Goal: Information Seeking & Learning: Learn about a topic

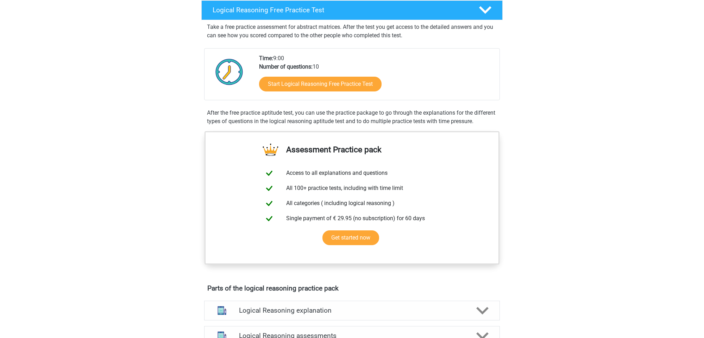
scroll to position [124, 0]
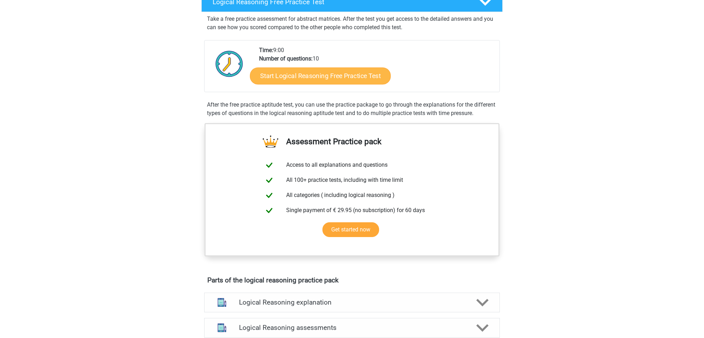
click at [372, 77] on link "Start Logical Reasoning Free Practice Test" at bounding box center [320, 75] width 141 height 17
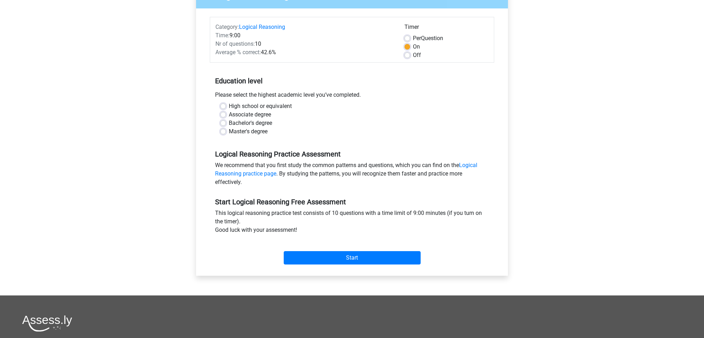
scroll to position [76, 0]
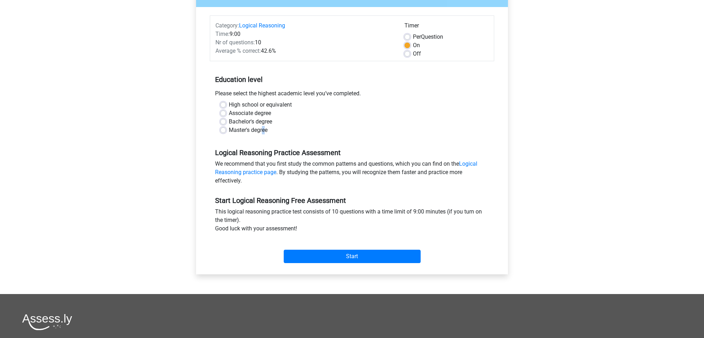
click at [264, 131] on label "Master's degree" at bounding box center [248, 130] width 39 height 8
click at [226, 131] on input "Master's degree" at bounding box center [223, 129] width 6 height 7
radio input "true"
click at [363, 260] on input "Start" at bounding box center [352, 256] width 137 height 13
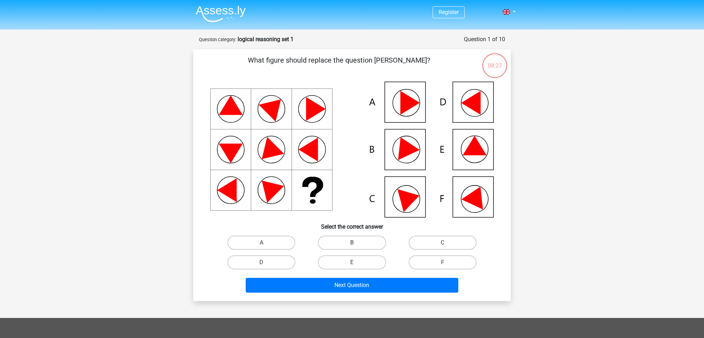
click at [347, 243] on label "B" at bounding box center [352, 243] width 68 height 14
click at [352, 243] on input "B" at bounding box center [354, 245] width 5 height 5
radio input "true"
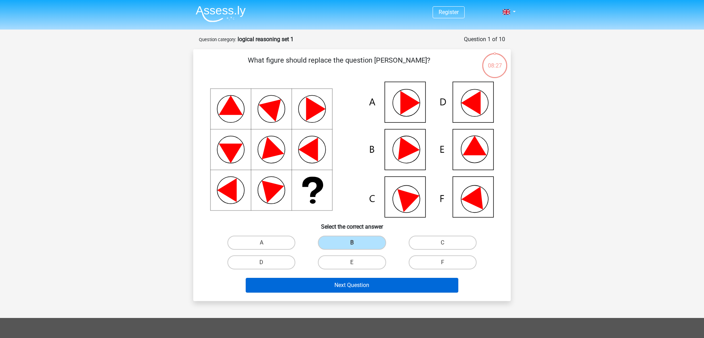
click at [371, 285] on button "Next Question" at bounding box center [352, 285] width 213 height 15
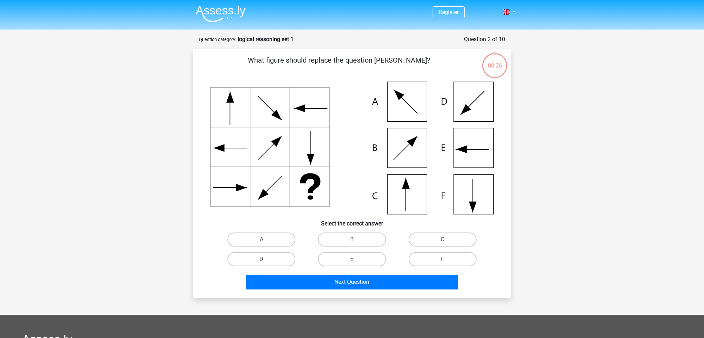
scroll to position [35, 0]
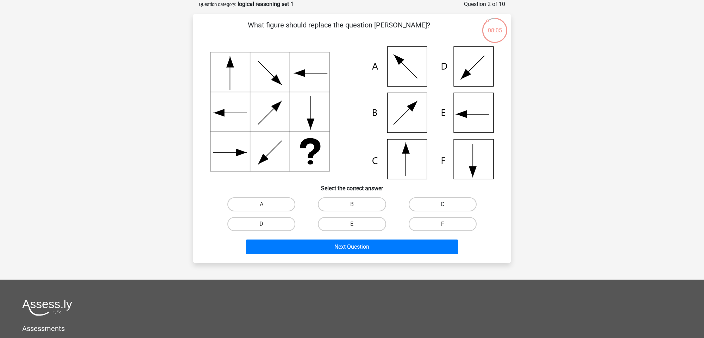
drag, startPoint x: 434, startPoint y: 206, endPoint x: 432, endPoint y: 210, distance: 4.1
click at [434, 206] on label "C" at bounding box center [443, 205] width 68 height 14
click at [443, 206] on input "C" at bounding box center [445, 207] width 5 height 5
radio input "true"
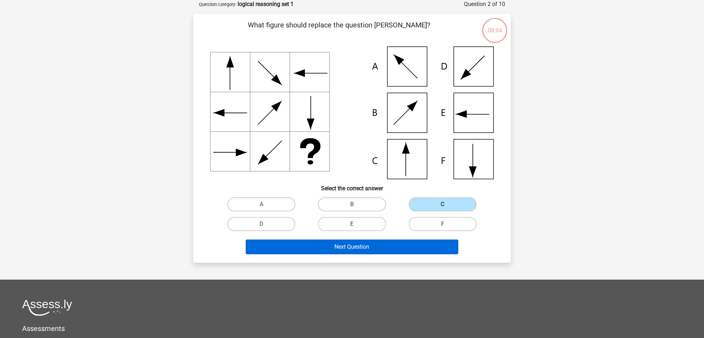
click at [392, 247] on button "Next Question" at bounding box center [352, 247] width 213 height 15
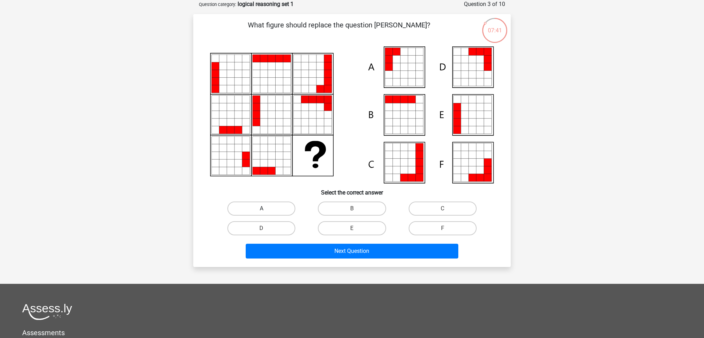
click at [267, 208] on label "A" at bounding box center [261, 209] width 68 height 14
click at [266, 209] on input "A" at bounding box center [264, 211] width 5 height 5
radio input "true"
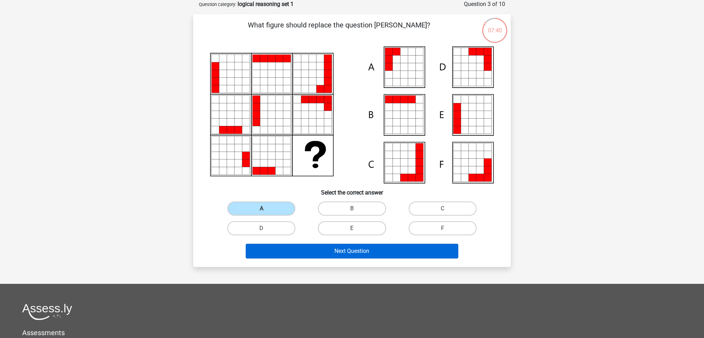
click at [324, 255] on button "Next Question" at bounding box center [352, 251] width 213 height 15
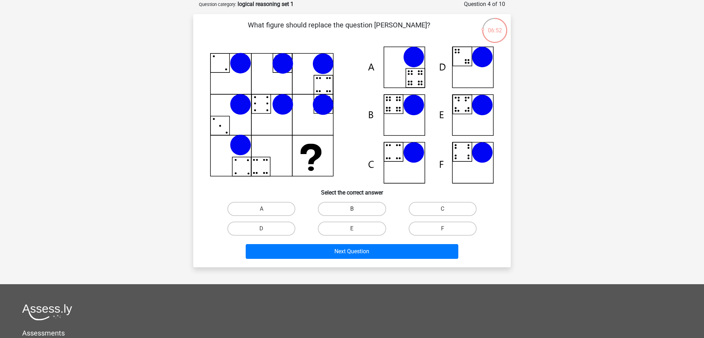
click at [342, 209] on label "B" at bounding box center [352, 209] width 68 height 14
click at [352, 209] on input "B" at bounding box center [354, 211] width 5 height 5
radio input "true"
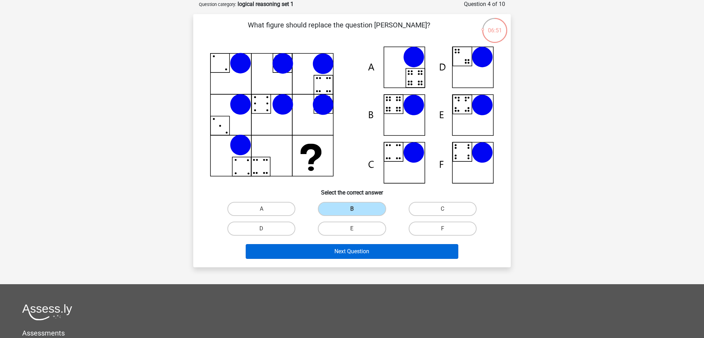
click at [364, 252] on button "Next Question" at bounding box center [352, 251] width 213 height 15
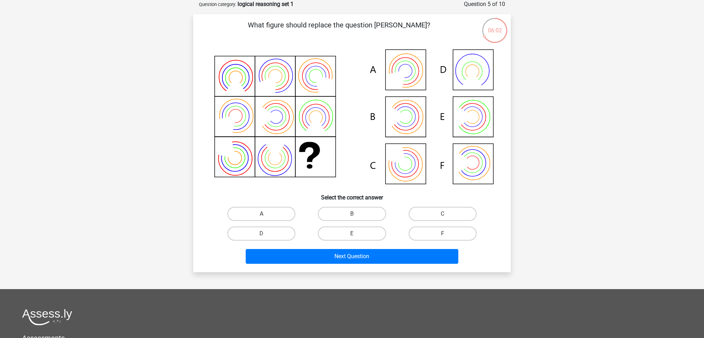
click at [284, 206] on div "A" at bounding box center [261, 214] width 91 height 20
drag, startPoint x: 284, startPoint y: 213, endPoint x: 291, endPoint y: 217, distance: 7.6
click at [284, 214] on label "A" at bounding box center [261, 214] width 68 height 14
click at [266, 214] on input "A" at bounding box center [264, 216] width 5 height 5
radio input "true"
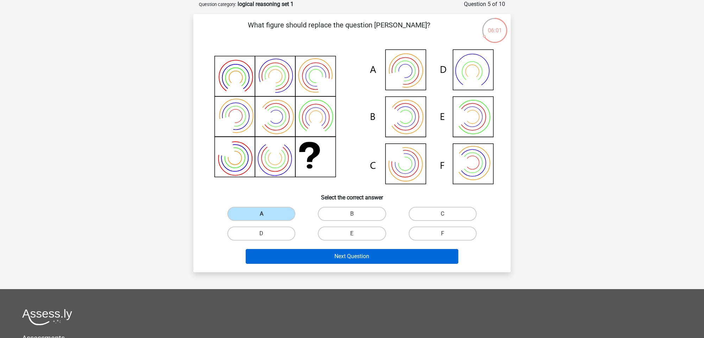
click at [347, 258] on button "Next Question" at bounding box center [352, 256] width 213 height 15
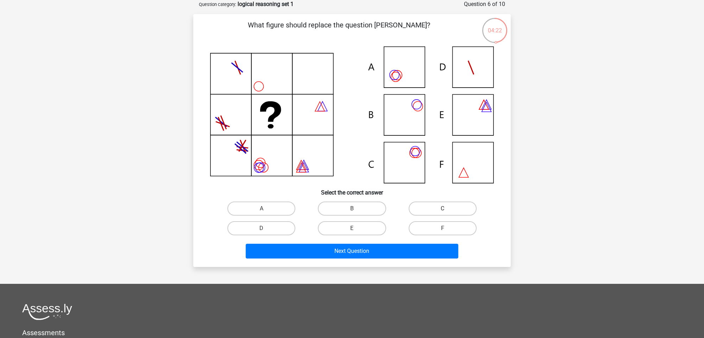
click at [465, 207] on label "C" at bounding box center [443, 209] width 68 height 14
click at [447, 209] on input "C" at bounding box center [445, 211] width 5 height 5
radio input "true"
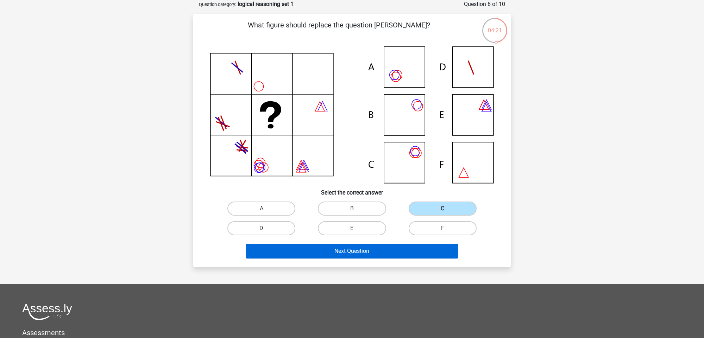
click at [393, 253] on button "Next Question" at bounding box center [352, 251] width 213 height 15
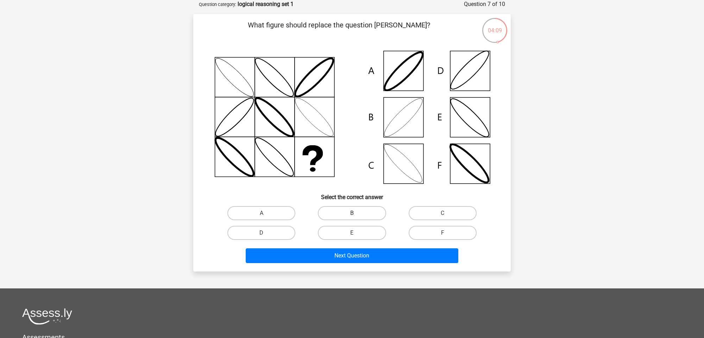
drag, startPoint x: 347, startPoint y: 212, endPoint x: 348, endPoint y: 216, distance: 3.8
click at [347, 212] on label "B" at bounding box center [352, 213] width 68 height 14
click at [352, 213] on input "B" at bounding box center [354, 215] width 5 height 5
radio input "true"
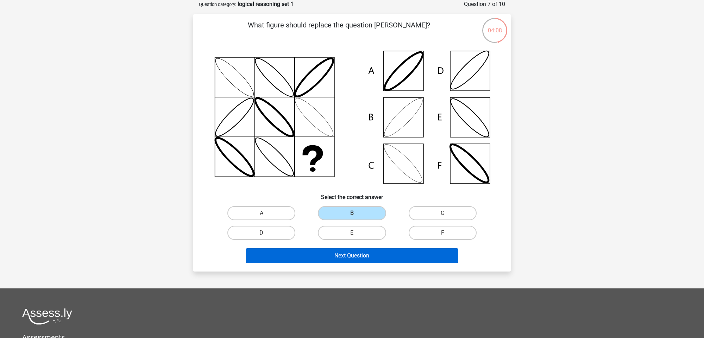
click at [364, 257] on button "Next Question" at bounding box center [352, 256] width 213 height 15
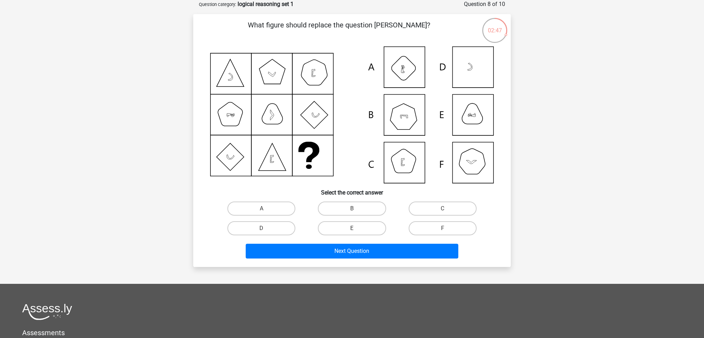
click at [356, 210] on input "B" at bounding box center [354, 211] width 5 height 5
radio input "true"
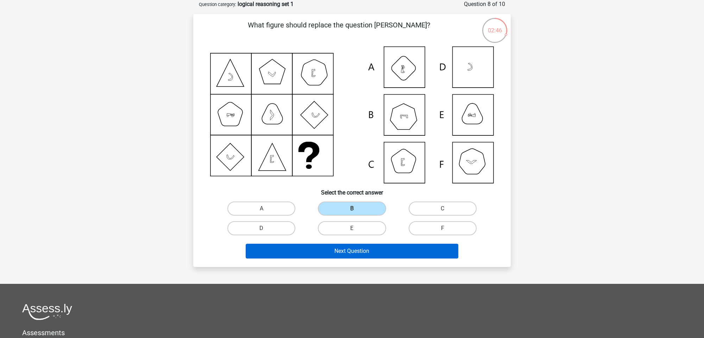
click at [363, 251] on button "Next Question" at bounding box center [352, 251] width 213 height 15
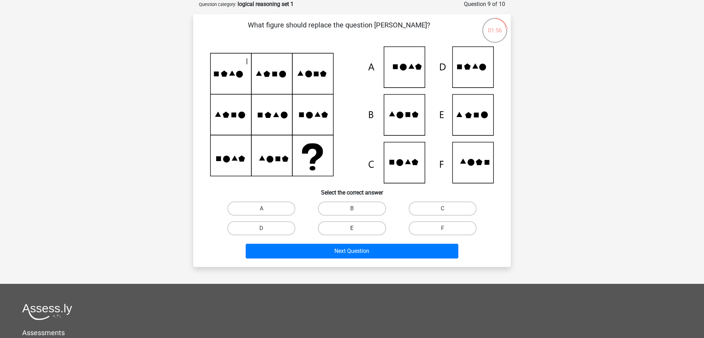
drag, startPoint x: 364, startPoint y: 227, endPoint x: 365, endPoint y: 234, distance: 7.2
click at [364, 227] on label "E" at bounding box center [352, 229] width 68 height 14
click at [357, 229] on input "E" at bounding box center [354, 231] width 5 height 5
radio input "true"
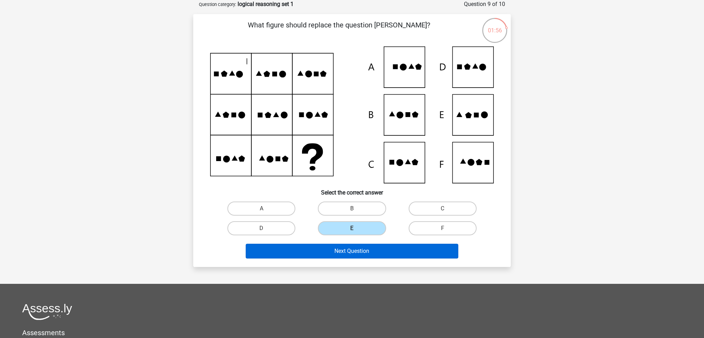
click at [365, 249] on button "Next Question" at bounding box center [352, 251] width 213 height 15
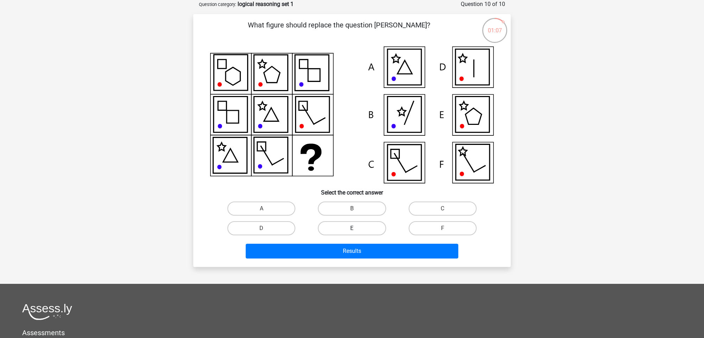
click at [367, 229] on label "E" at bounding box center [352, 229] width 68 height 14
click at [357, 229] on input "E" at bounding box center [354, 231] width 5 height 5
radio input "true"
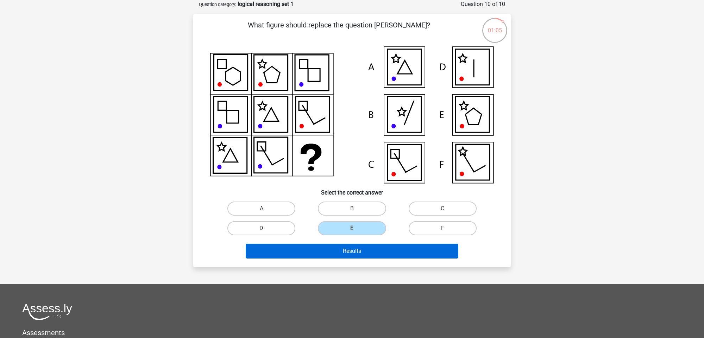
click at [369, 252] on button "Results" at bounding box center [352, 251] width 213 height 15
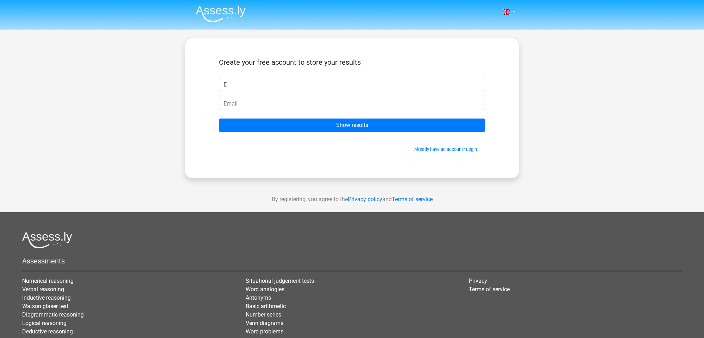
type input "E"
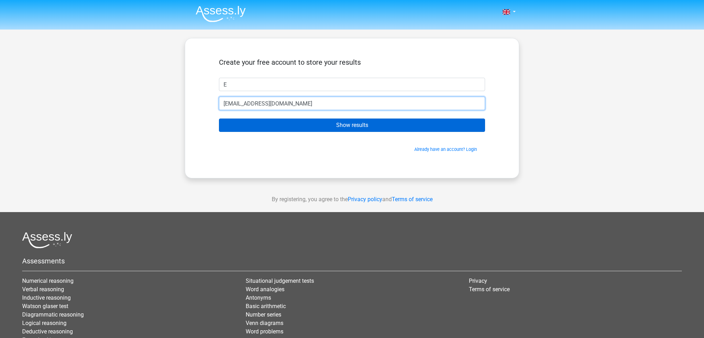
type input "emelie.johan@gmail.com"
click at [374, 125] on input "Show results" at bounding box center [352, 125] width 266 height 13
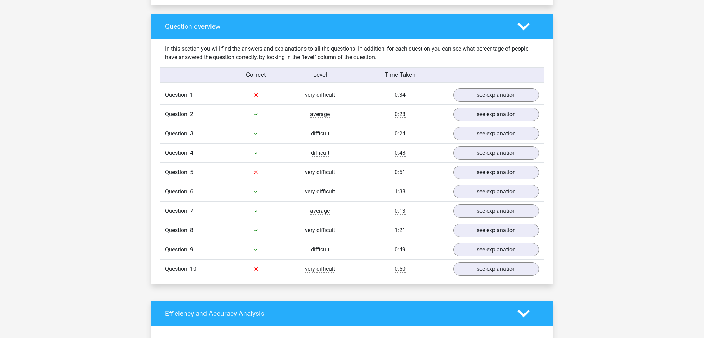
scroll to position [514, 0]
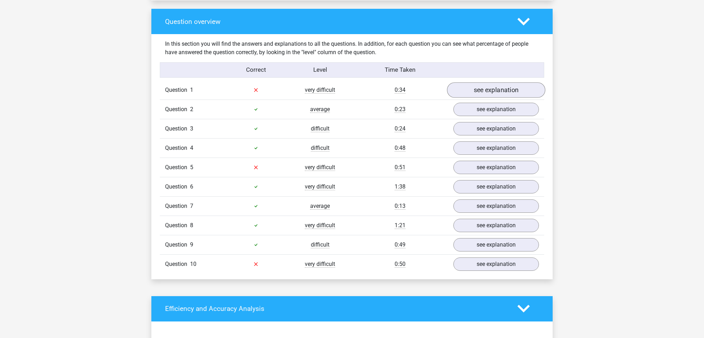
click at [507, 88] on link "see explanation" at bounding box center [496, 89] width 98 height 15
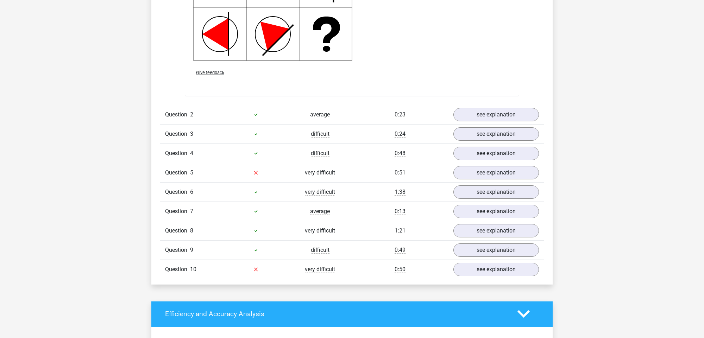
scroll to position [993, 0]
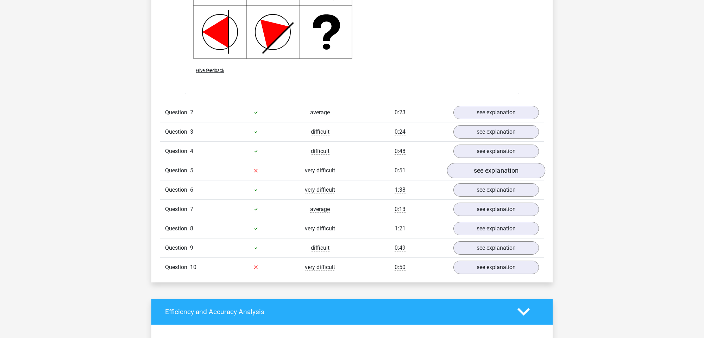
click at [515, 170] on link "see explanation" at bounding box center [496, 170] width 98 height 15
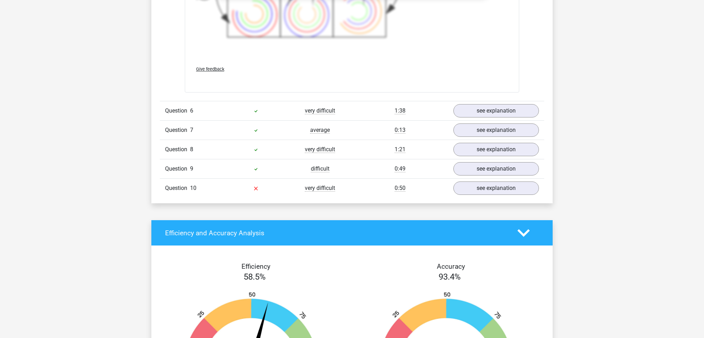
scroll to position [1564, 0]
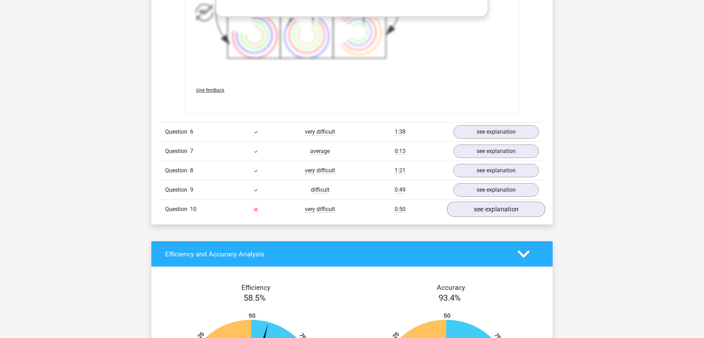
click at [503, 211] on link "see explanation" at bounding box center [496, 209] width 98 height 15
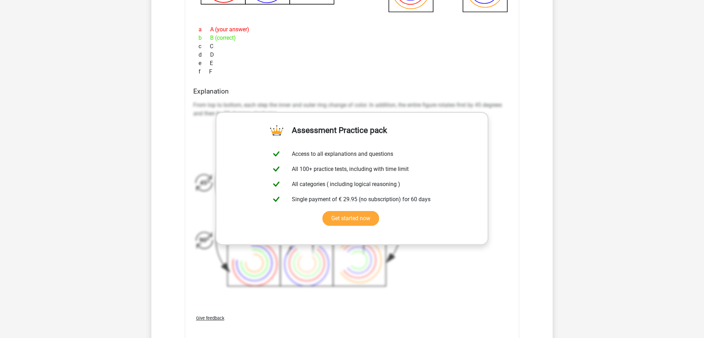
scroll to position [1257, 0]
